Goal: Information Seeking & Learning: Learn about a topic

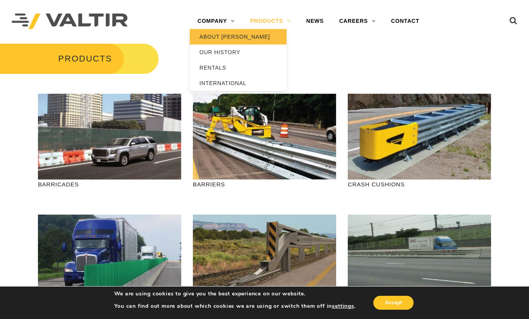
click at [226, 36] on link "ABOUT [PERSON_NAME]" at bounding box center [238, 36] width 97 height 15
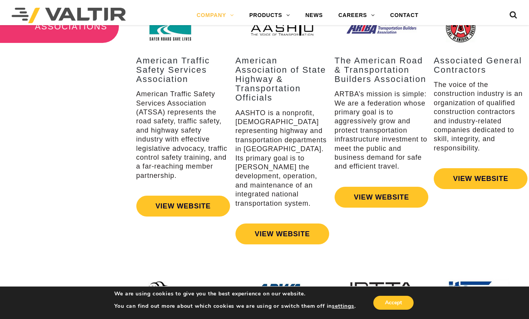
scroll to position [968, 0]
